Goal: Find specific page/section: Find specific page/section

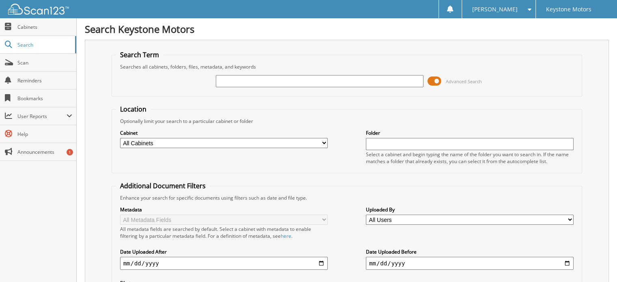
click at [439, 80] on span at bounding box center [435, 81] width 14 height 12
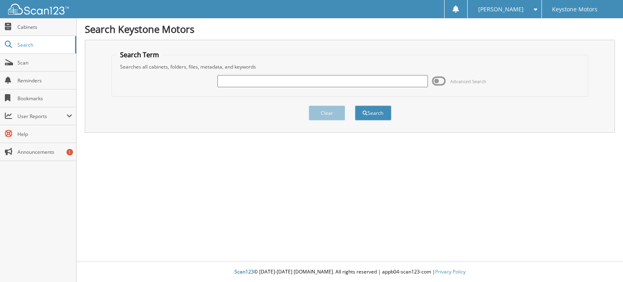
click at [340, 84] on input "text" at bounding box center [323, 81] width 211 height 12
type input "302725"
click at [355, 106] on button "Search" at bounding box center [373, 113] width 37 height 15
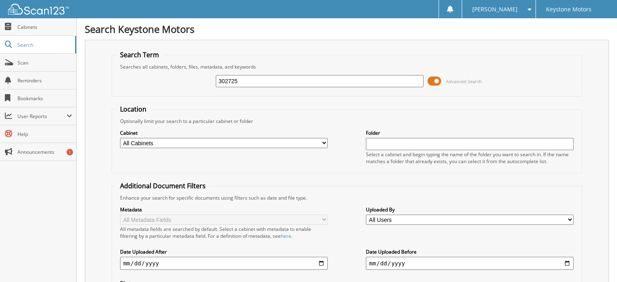
click at [435, 80] on span at bounding box center [435, 81] width 14 height 12
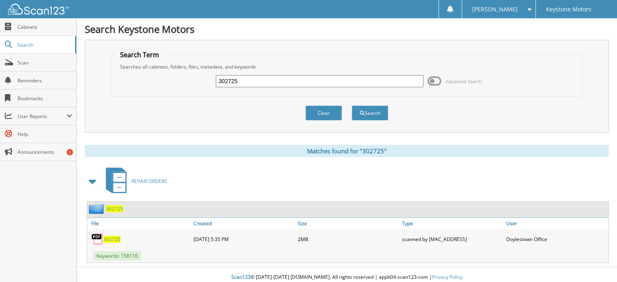
click at [114, 236] on span "302725" at bounding box center [111, 239] width 17 height 7
